Goal: Information Seeking & Learning: Learn about a topic

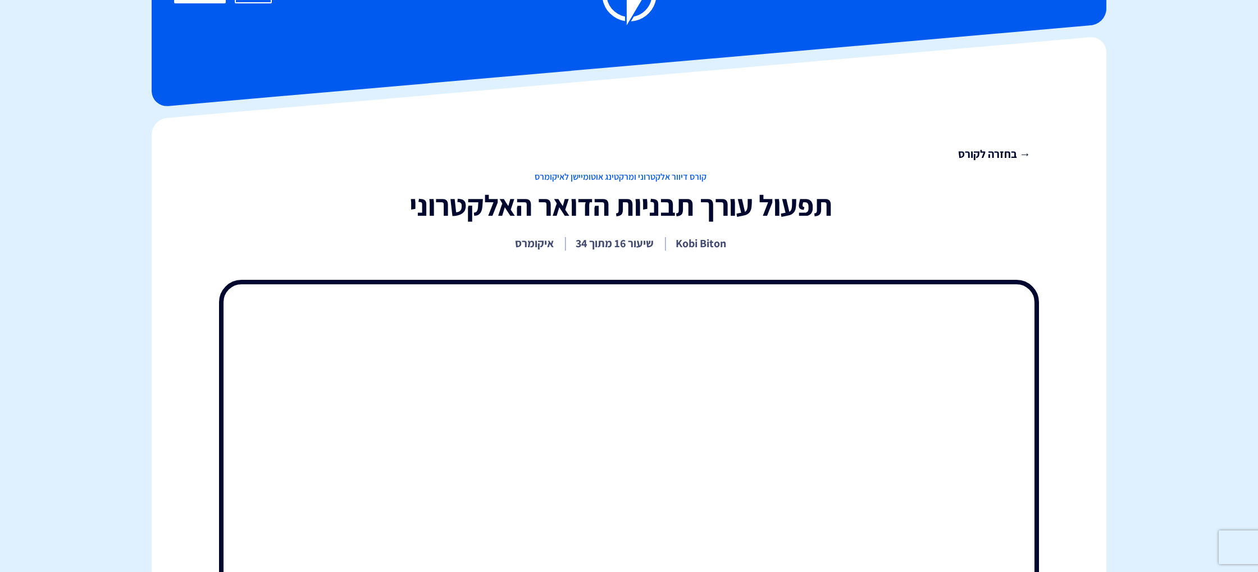
scroll to position [42, 0]
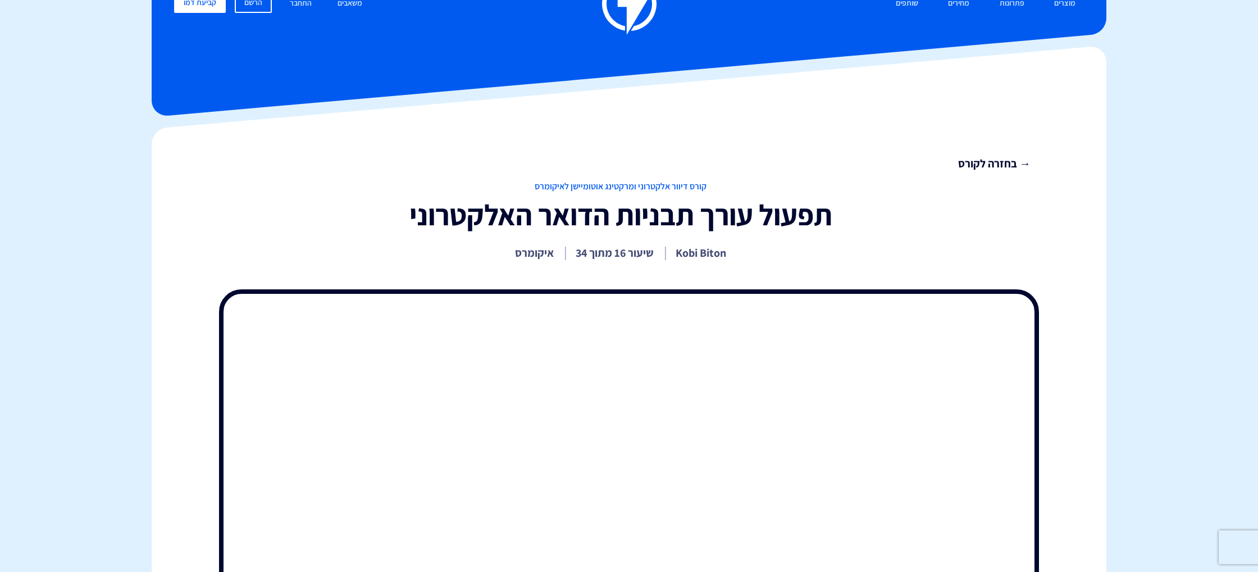
click at [609, 189] on span "קורס דיוור אלקטרוני ומרקטינג אוטומיישן לאיקומרס" at bounding box center [621, 186] width 820 height 13
click at [975, 167] on link "→ בחזרה לקורס" at bounding box center [621, 164] width 820 height 16
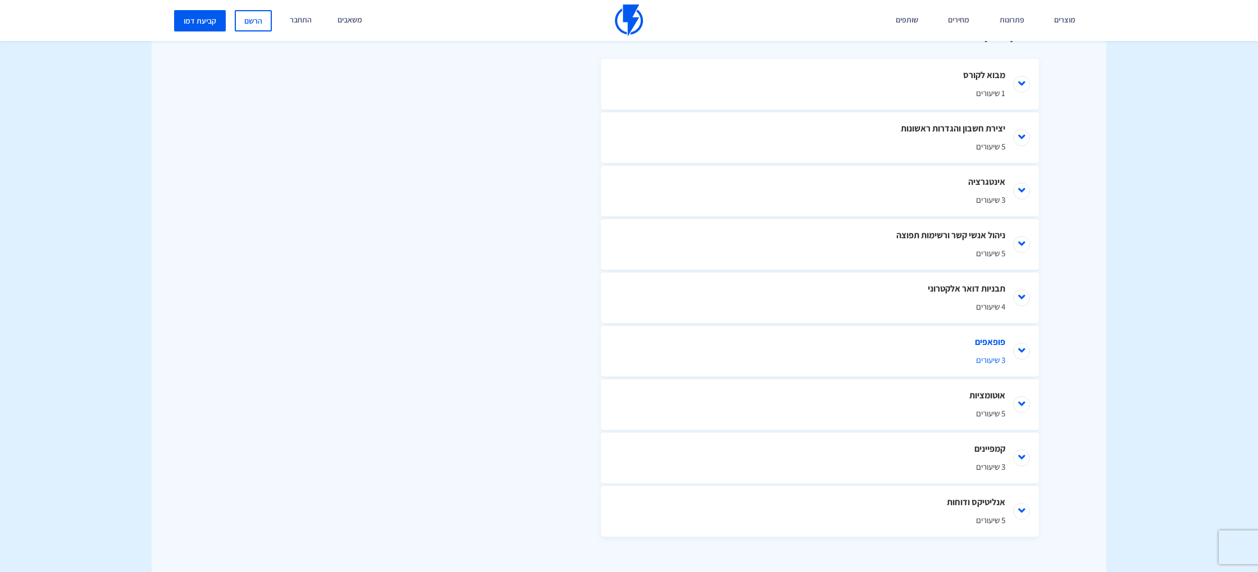
scroll to position [529, 0]
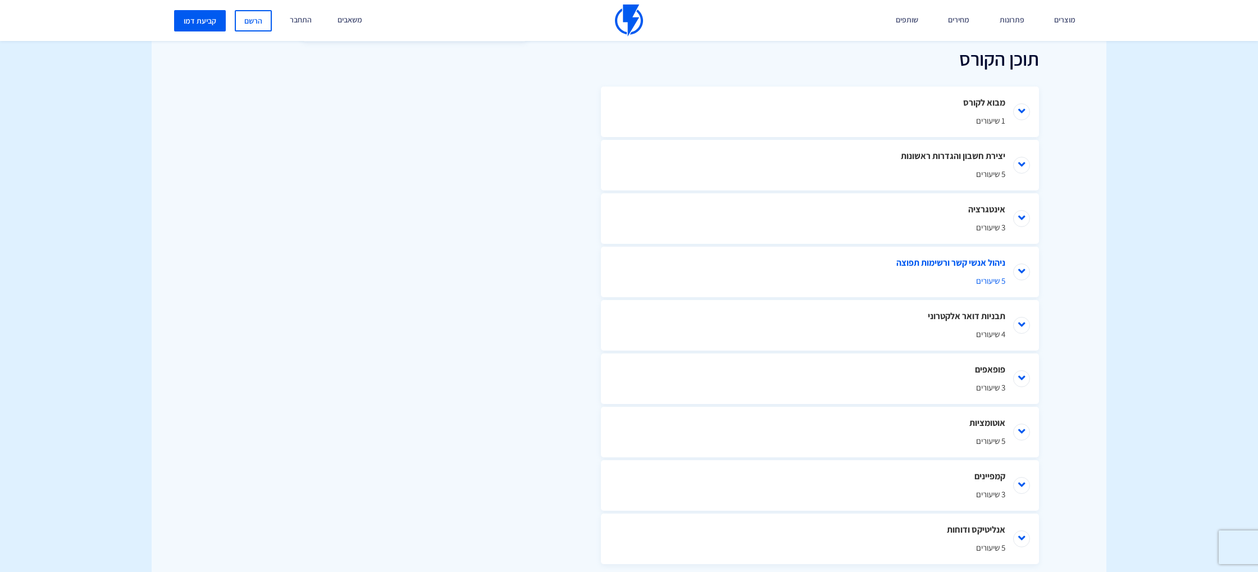
click at [990, 270] on li "ניהול אנשי קשר ורשימות תפוצה 5 שיעורים" at bounding box center [820, 271] width 438 height 51
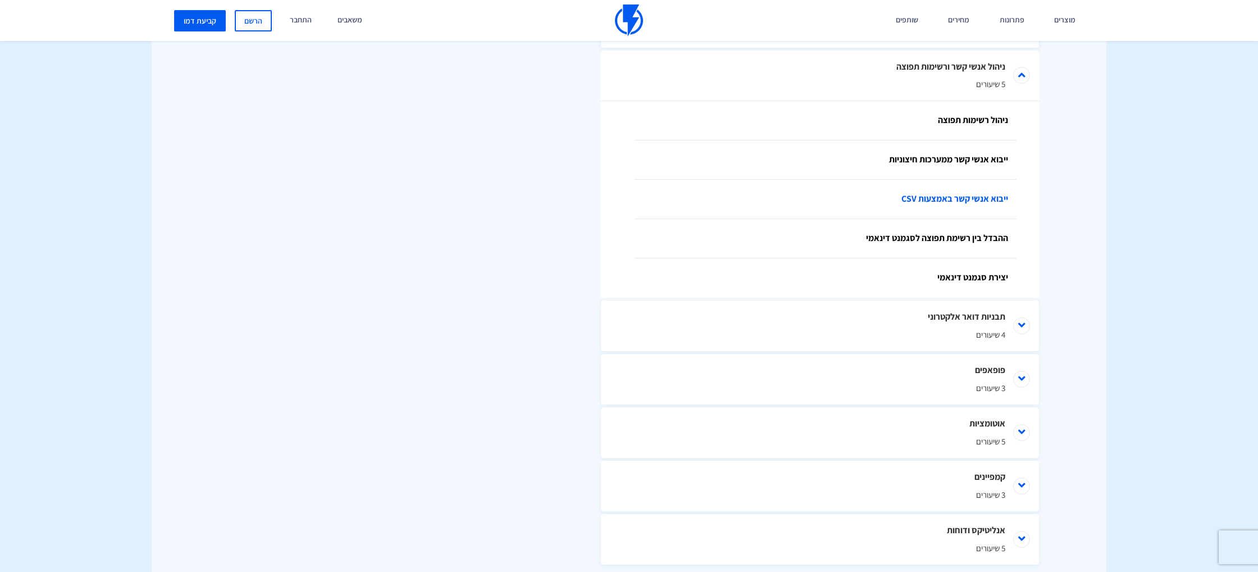
scroll to position [725, 0]
click at [972, 237] on link "ההבדל בין רשימת תפוצה לסגמנט דינאמי" at bounding box center [825, 237] width 382 height 39
